Goal: Navigation & Orientation: Find specific page/section

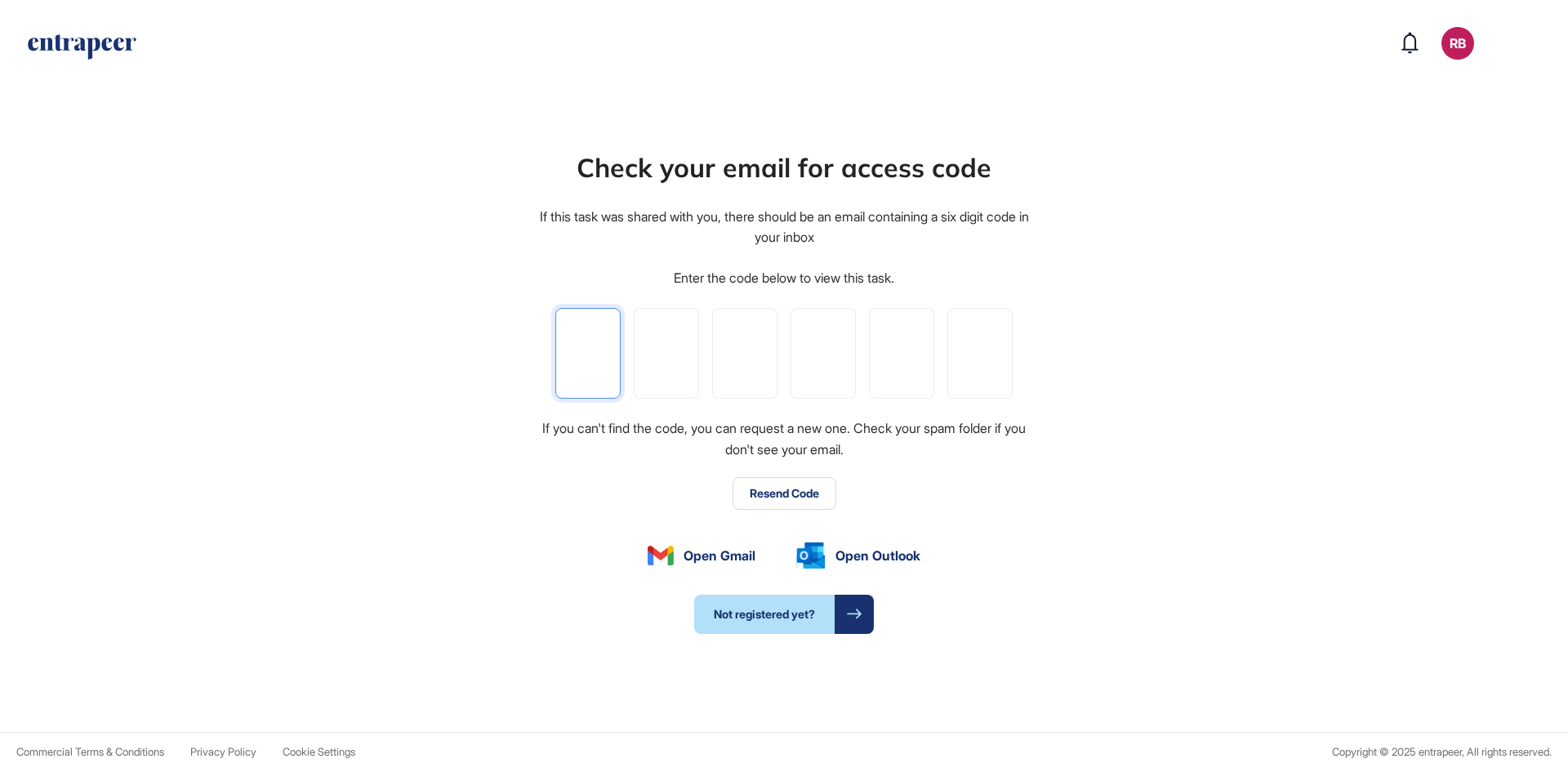
type input "*"
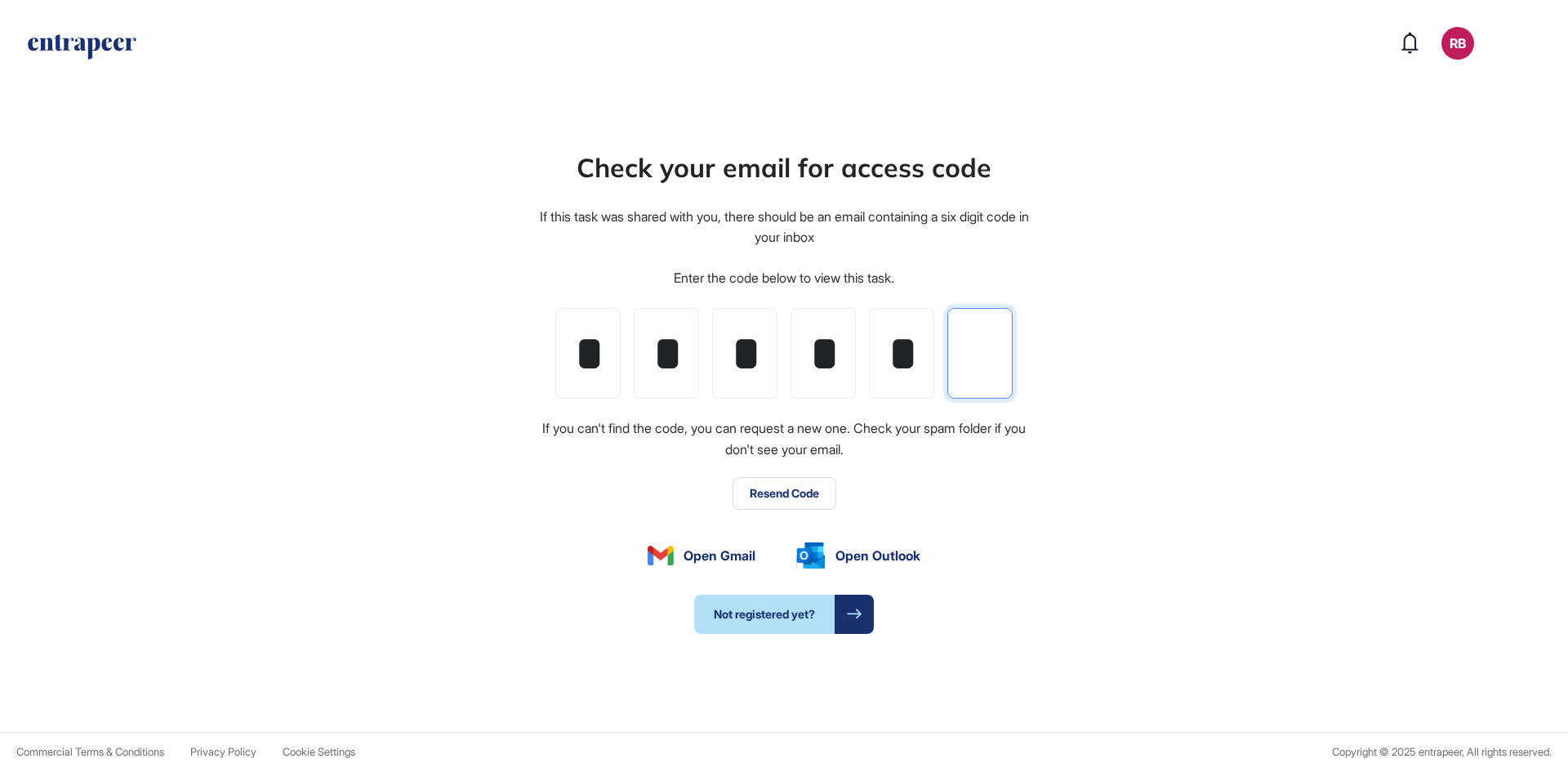
type input "*"
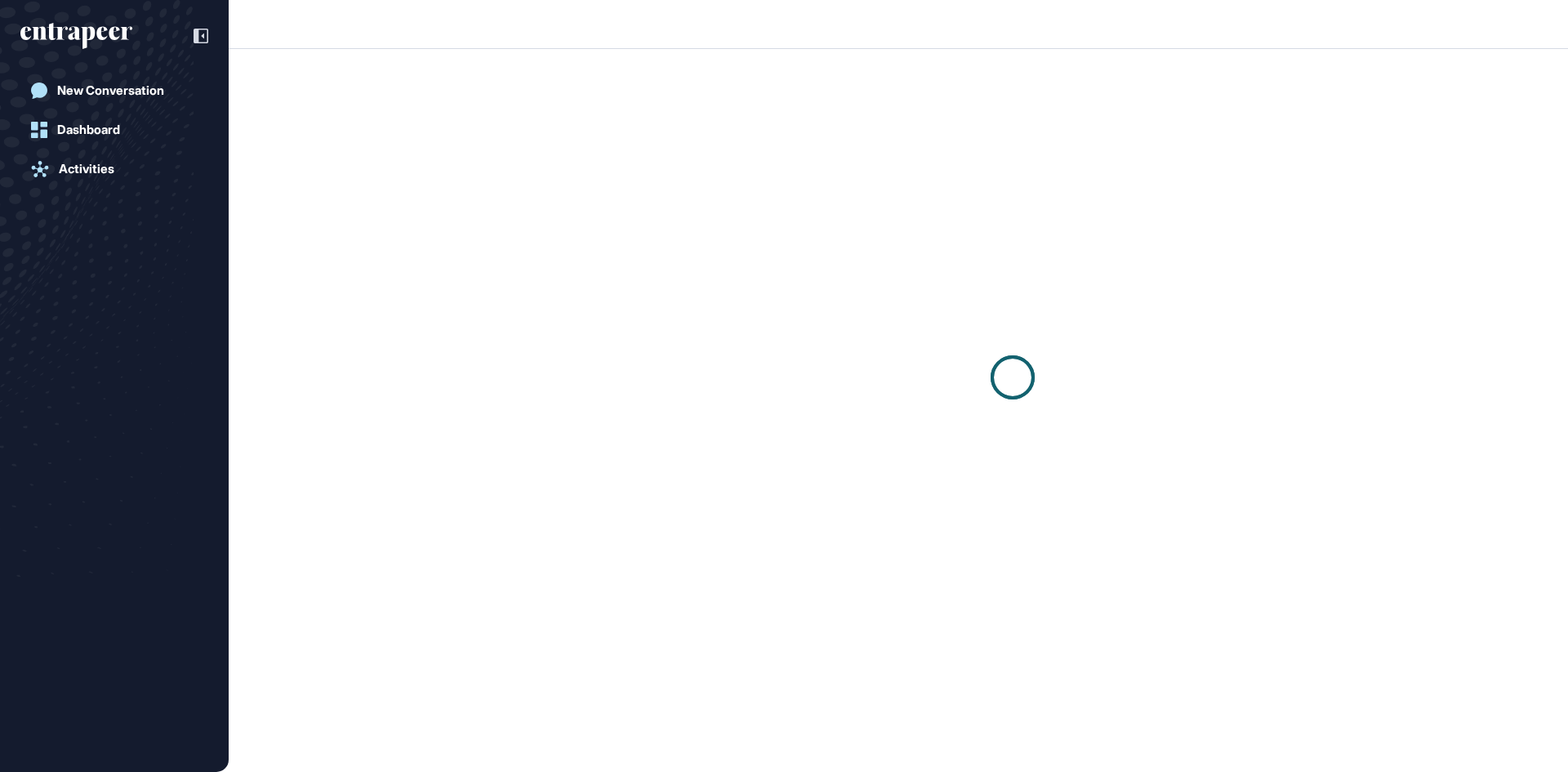
scroll to position [1, 1]
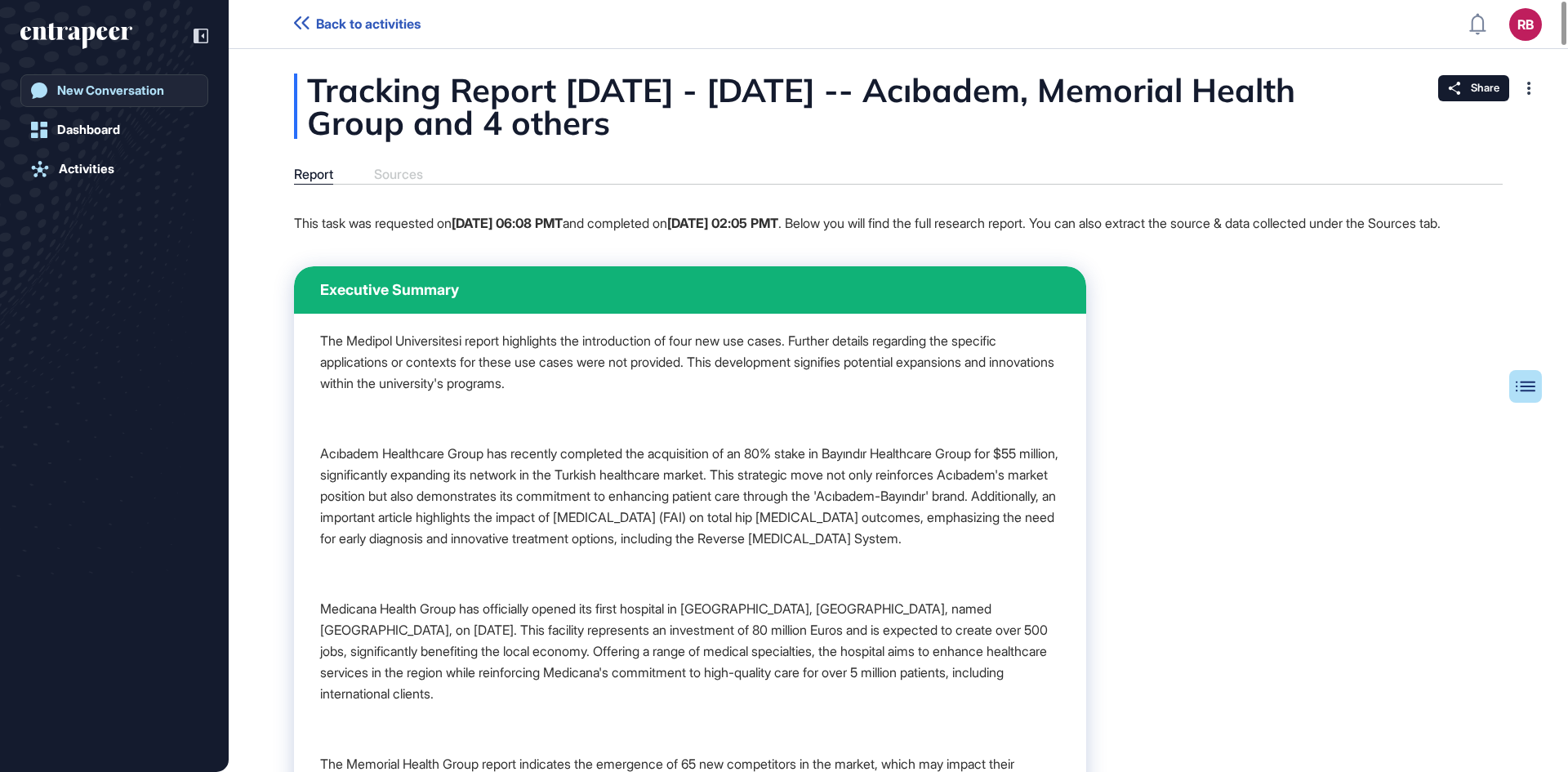
click at [129, 95] on div "New Conversation" at bounding box center [110, 90] width 107 height 15
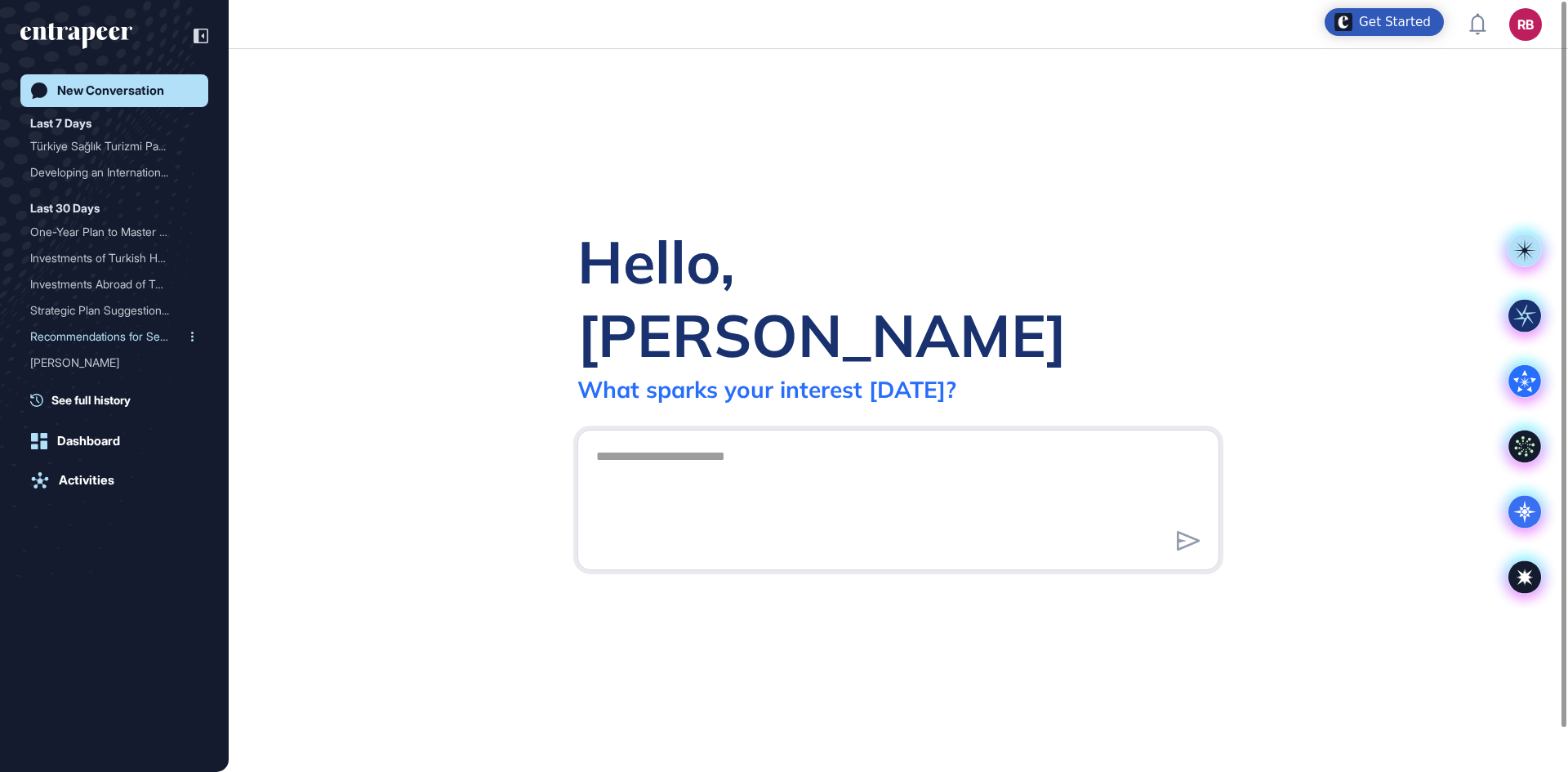
click at [85, 329] on div "Recommendations for Secto..." at bounding box center [107, 336] width 155 height 27
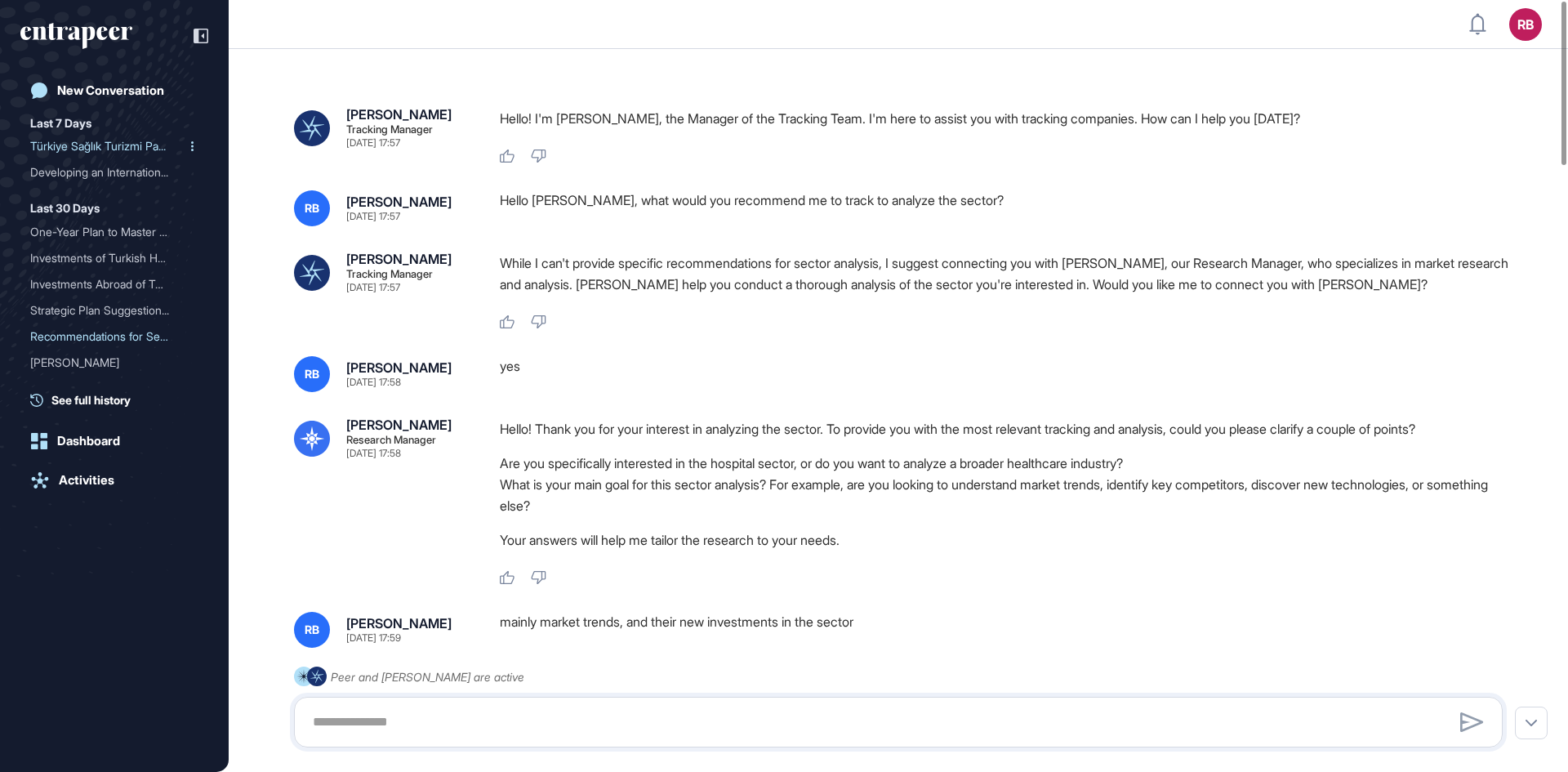
click at [81, 140] on div "Türkiye Sağlık Turizmi Pa..." at bounding box center [107, 146] width 155 height 27
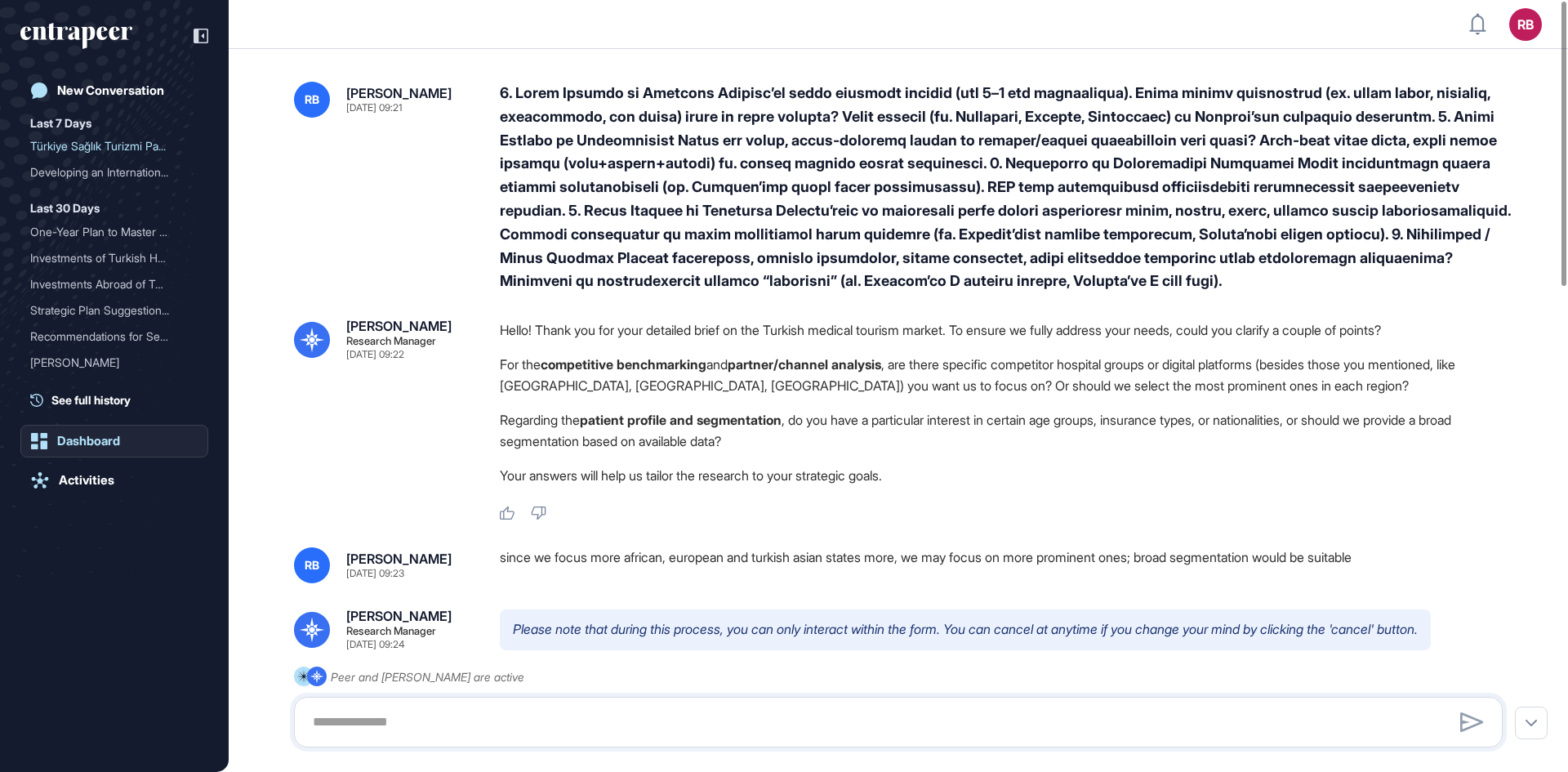
click at [74, 445] on div "Dashboard" at bounding box center [89, 440] width 63 height 15
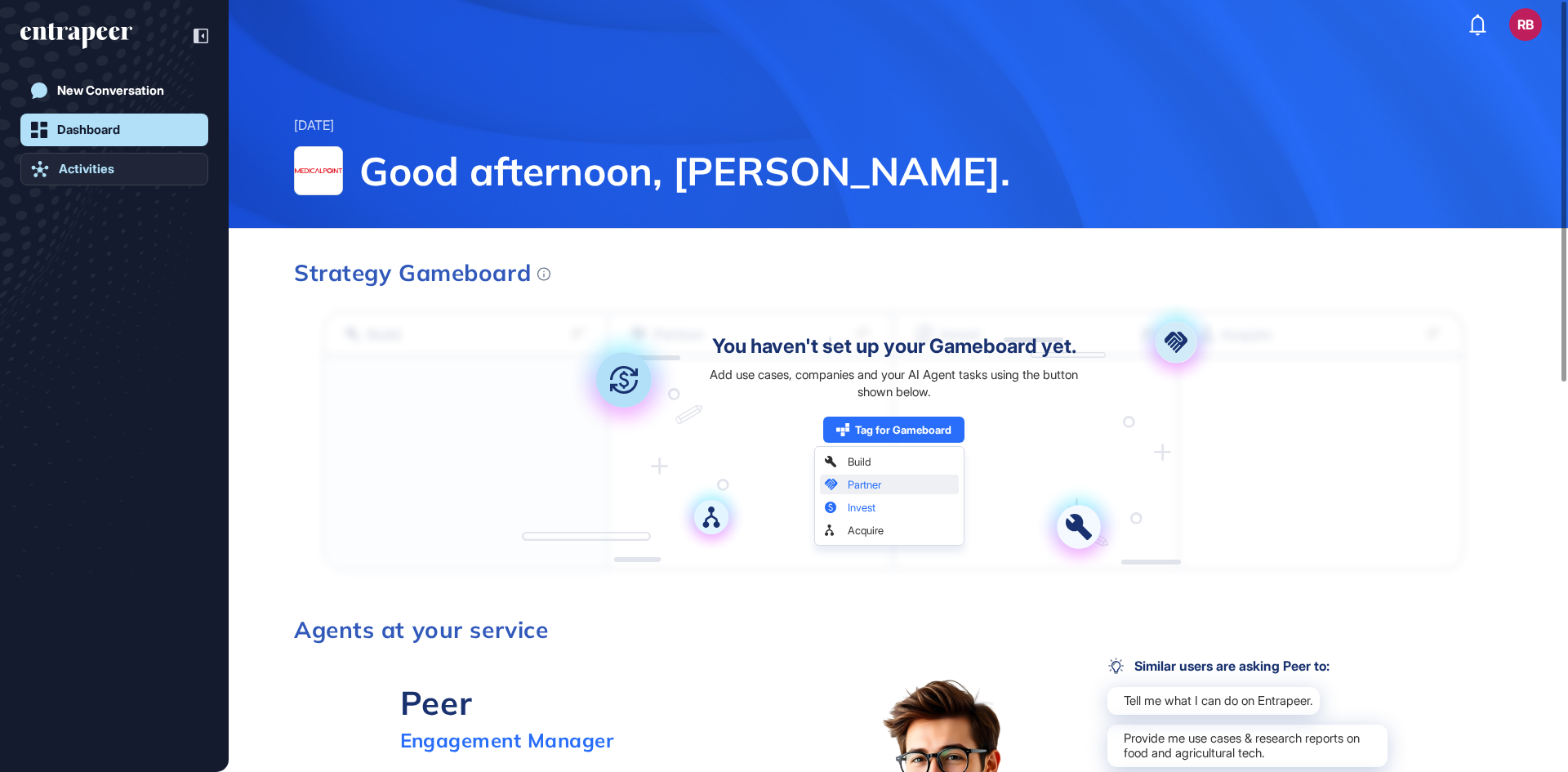
click at [87, 163] on div "Activities" at bounding box center [86, 168] width 56 height 15
click at [74, 168] on div "Activities" at bounding box center [86, 168] width 56 height 15
